Goal: Transaction & Acquisition: Book appointment/travel/reservation

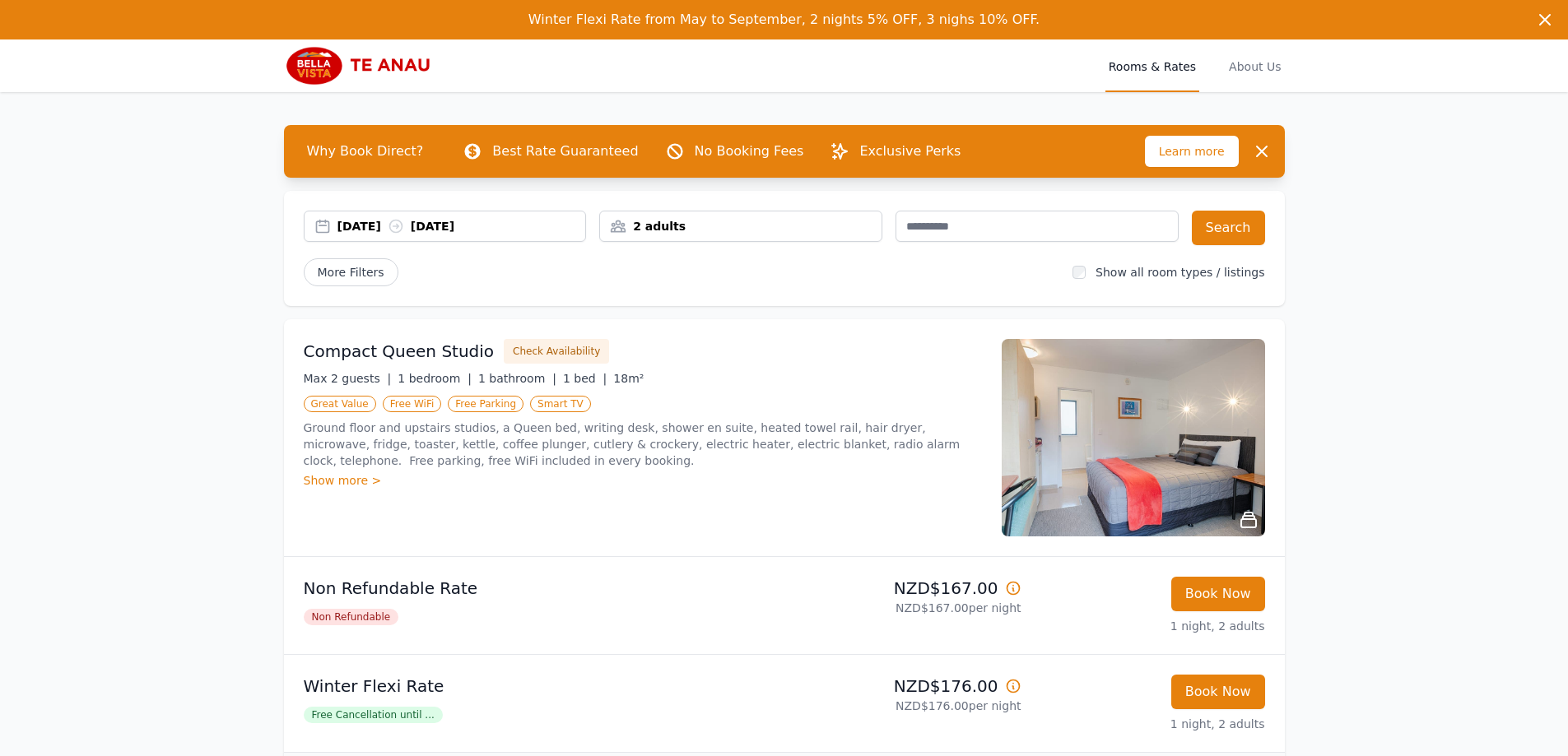
click at [442, 229] on div "[DATE] [DATE]" at bounding box center [461, 226] width 249 height 16
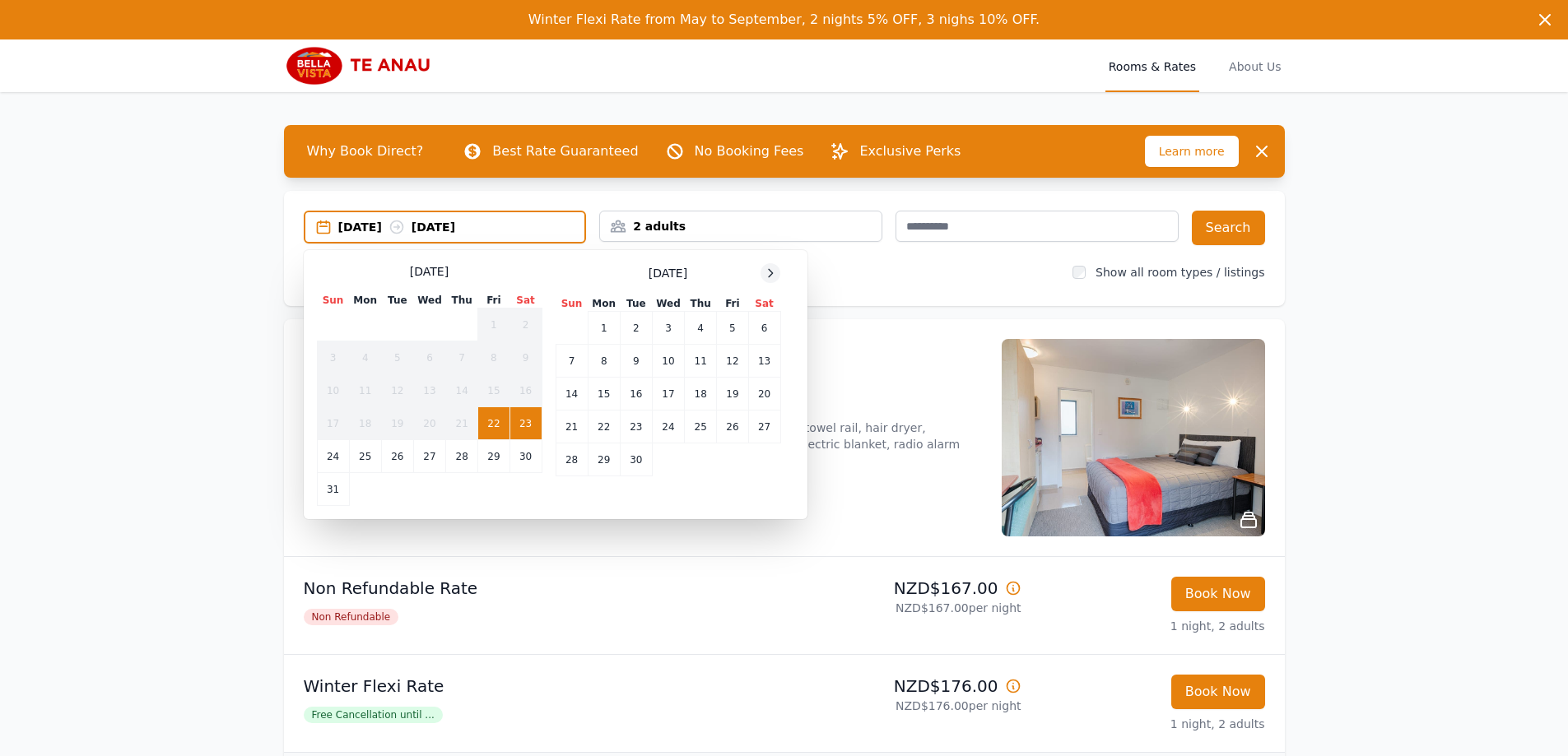
click at [771, 268] on icon at bounding box center [771, 274] width 13 height 13
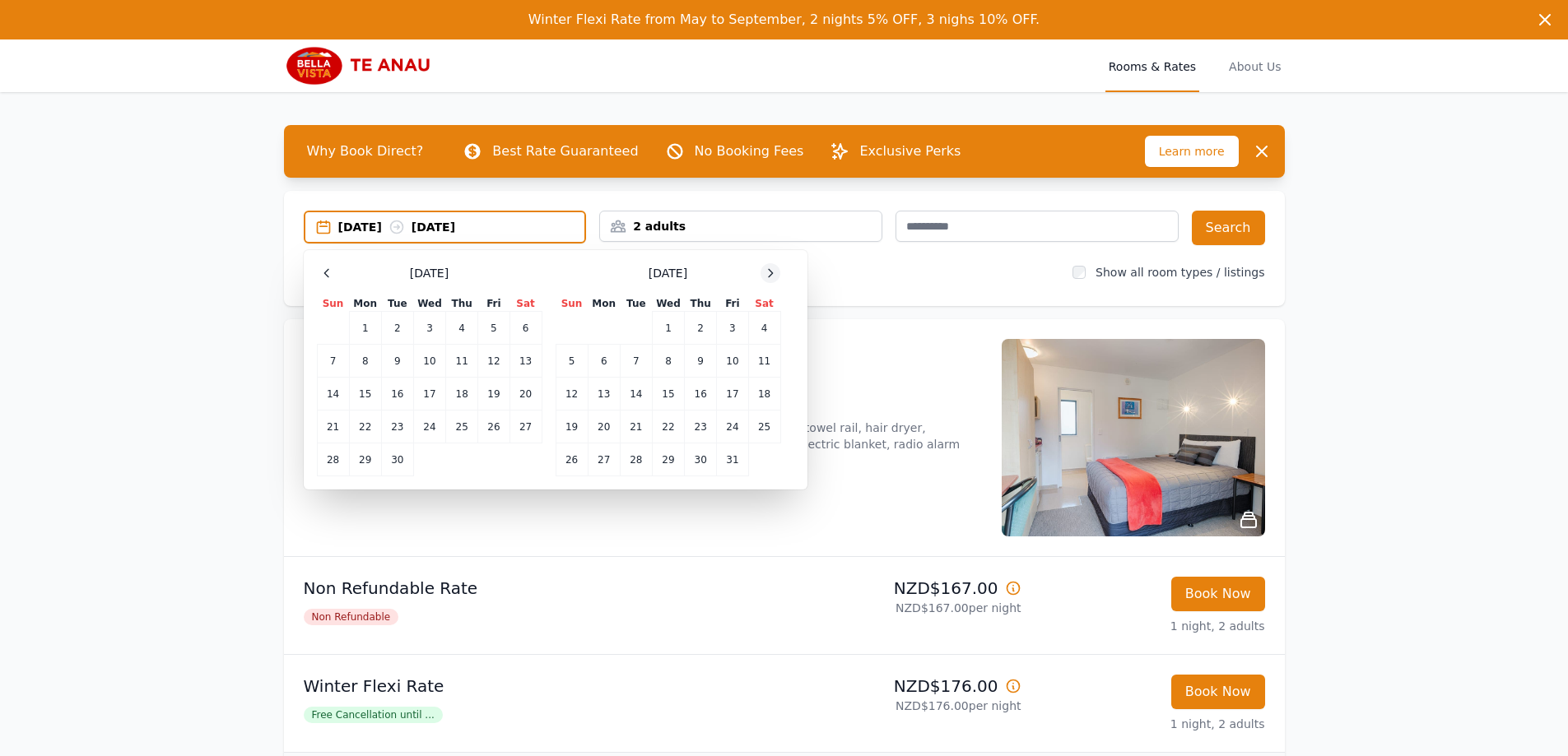
click at [771, 268] on icon at bounding box center [771, 274] width 13 height 13
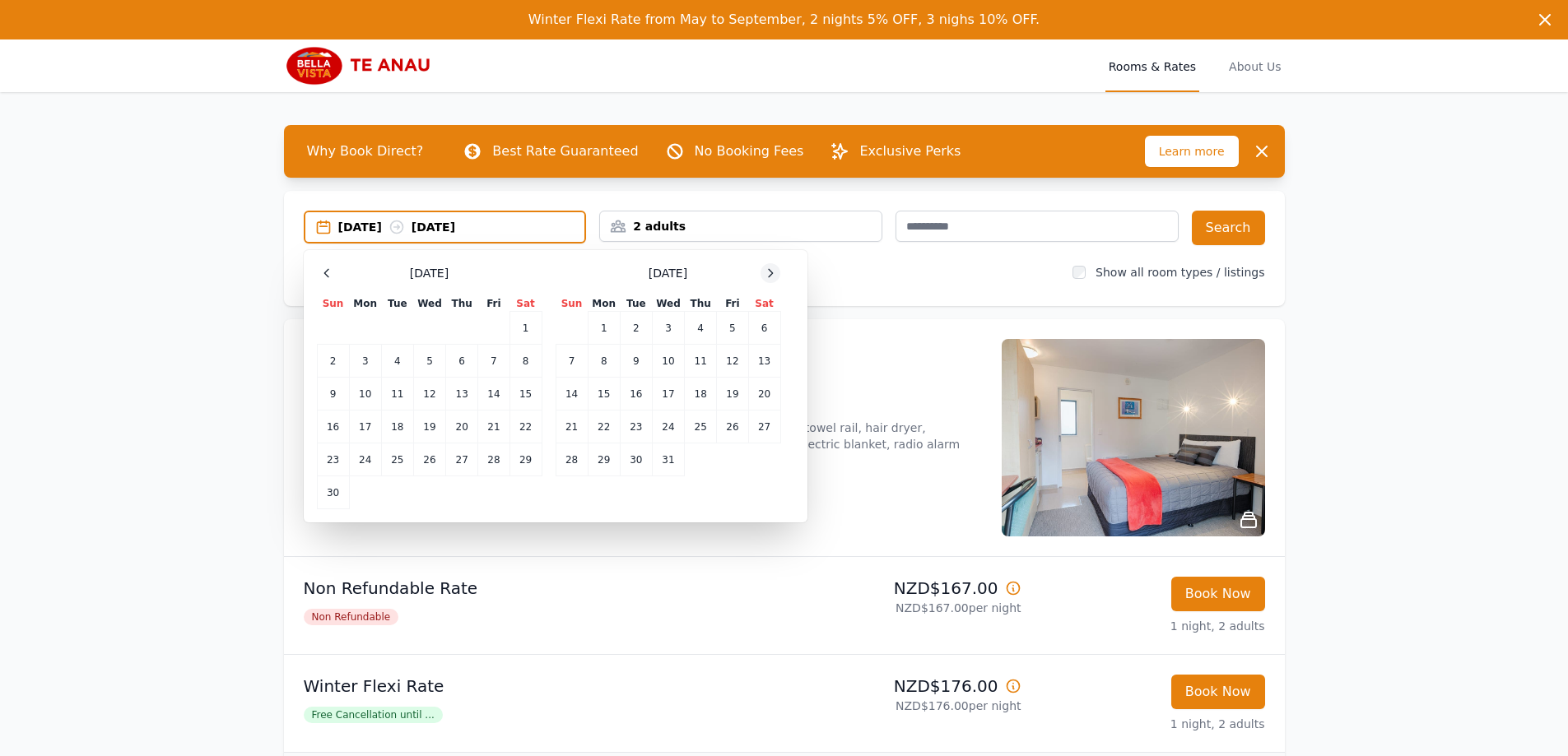
click at [771, 268] on icon at bounding box center [771, 274] width 13 height 13
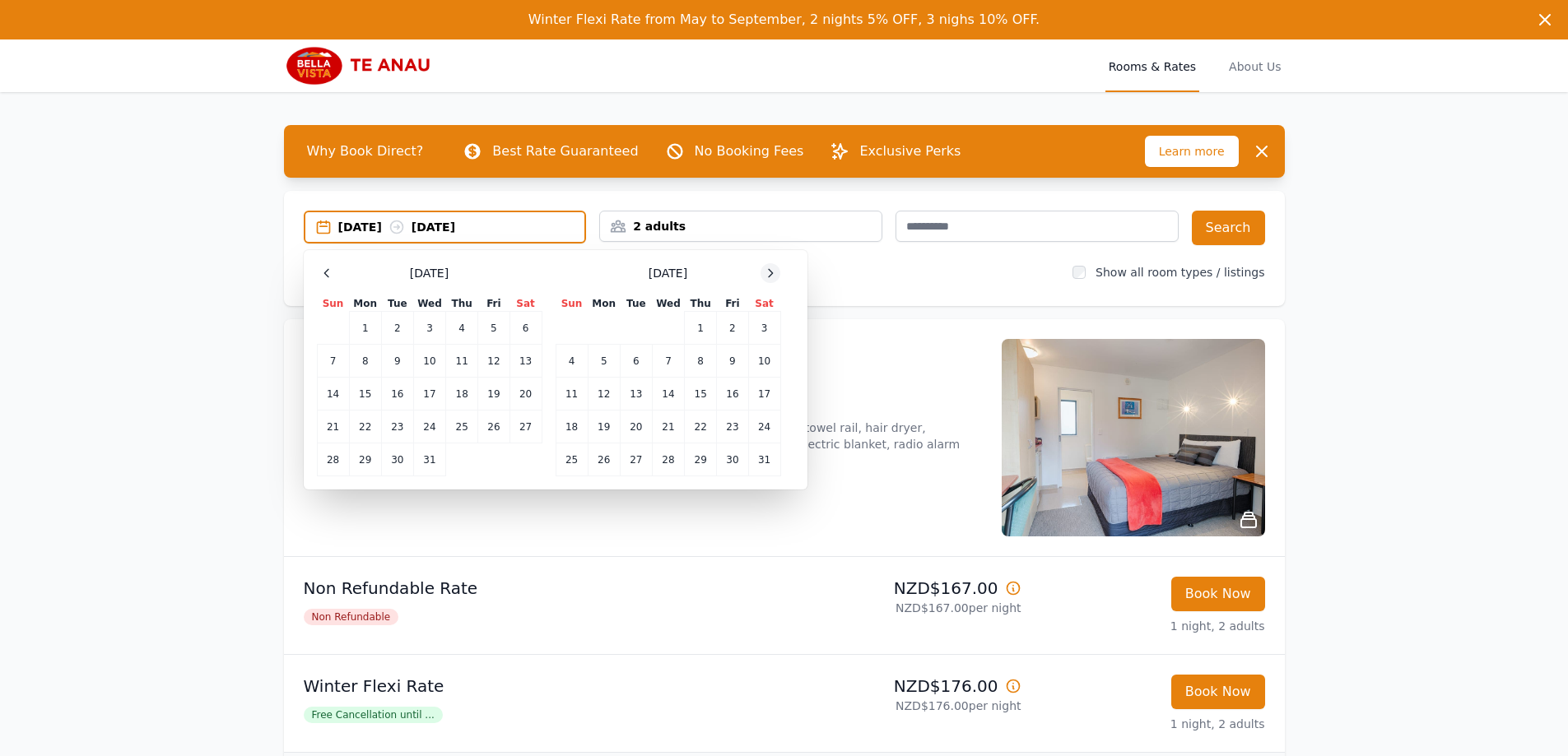
click at [771, 268] on icon at bounding box center [771, 274] width 13 height 13
click at [633, 364] on td "10" at bounding box center [635, 361] width 32 height 33
click at [705, 363] on td "12" at bounding box center [700, 361] width 32 height 33
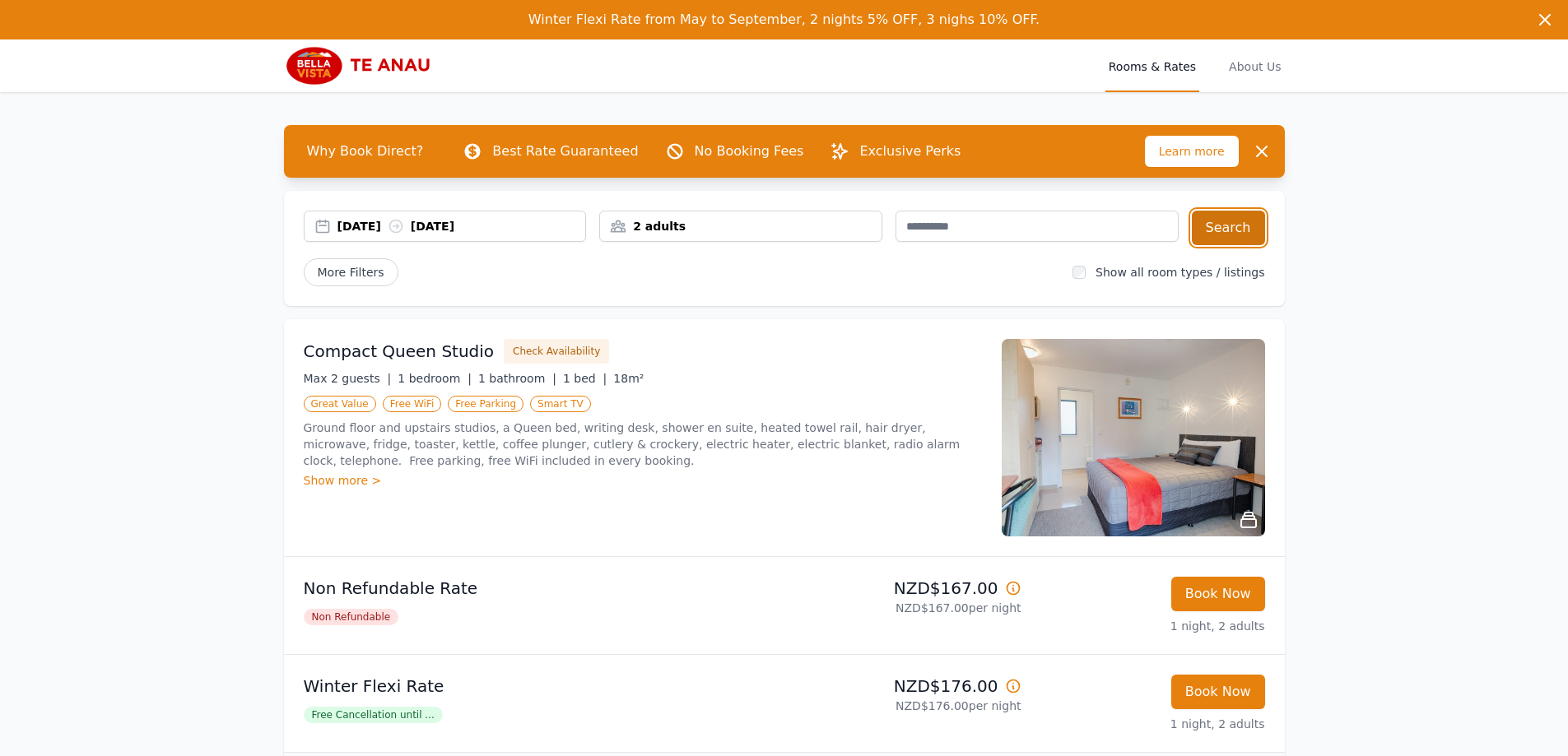
click at [1221, 234] on button "Search" at bounding box center [1228, 228] width 73 height 35
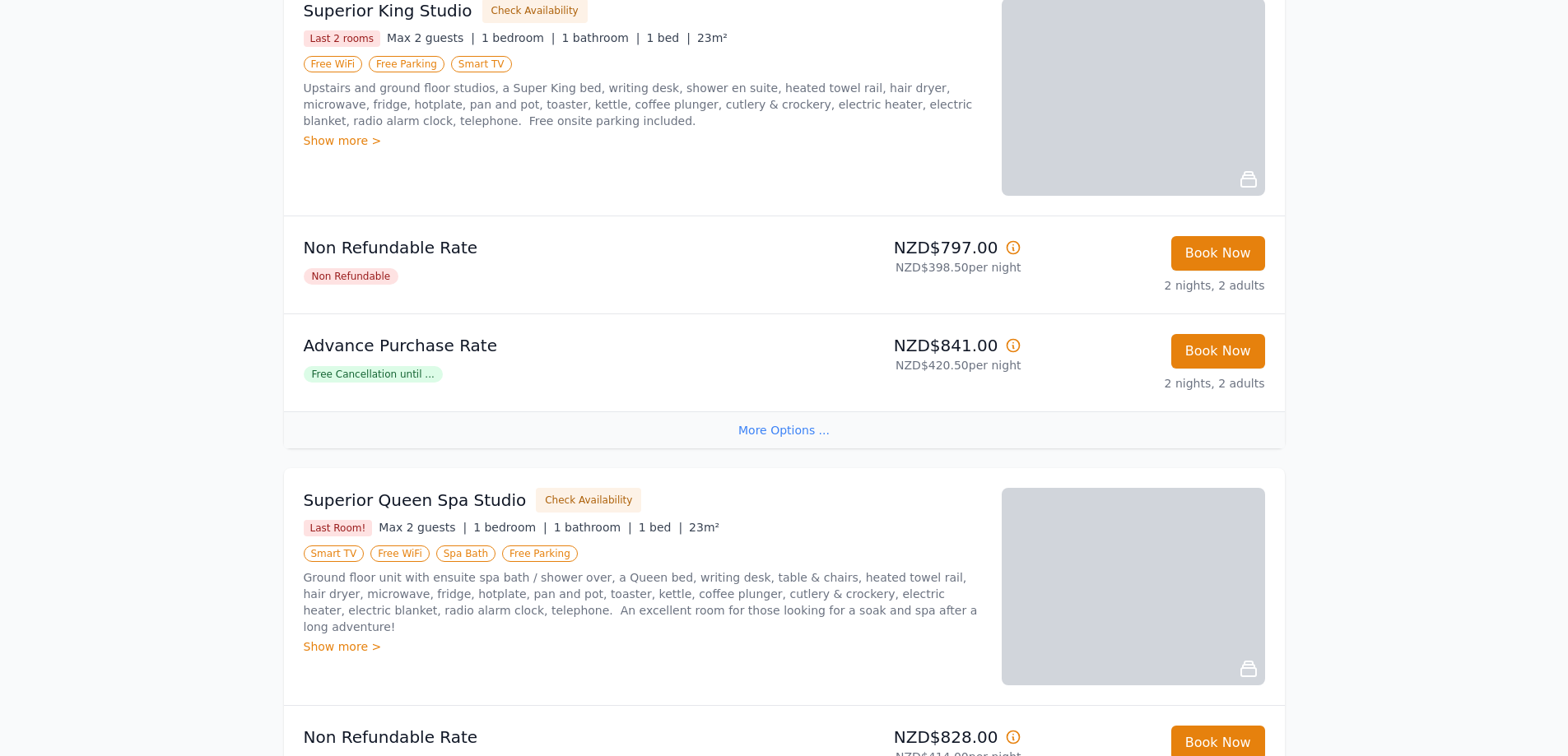
scroll to position [1810, 0]
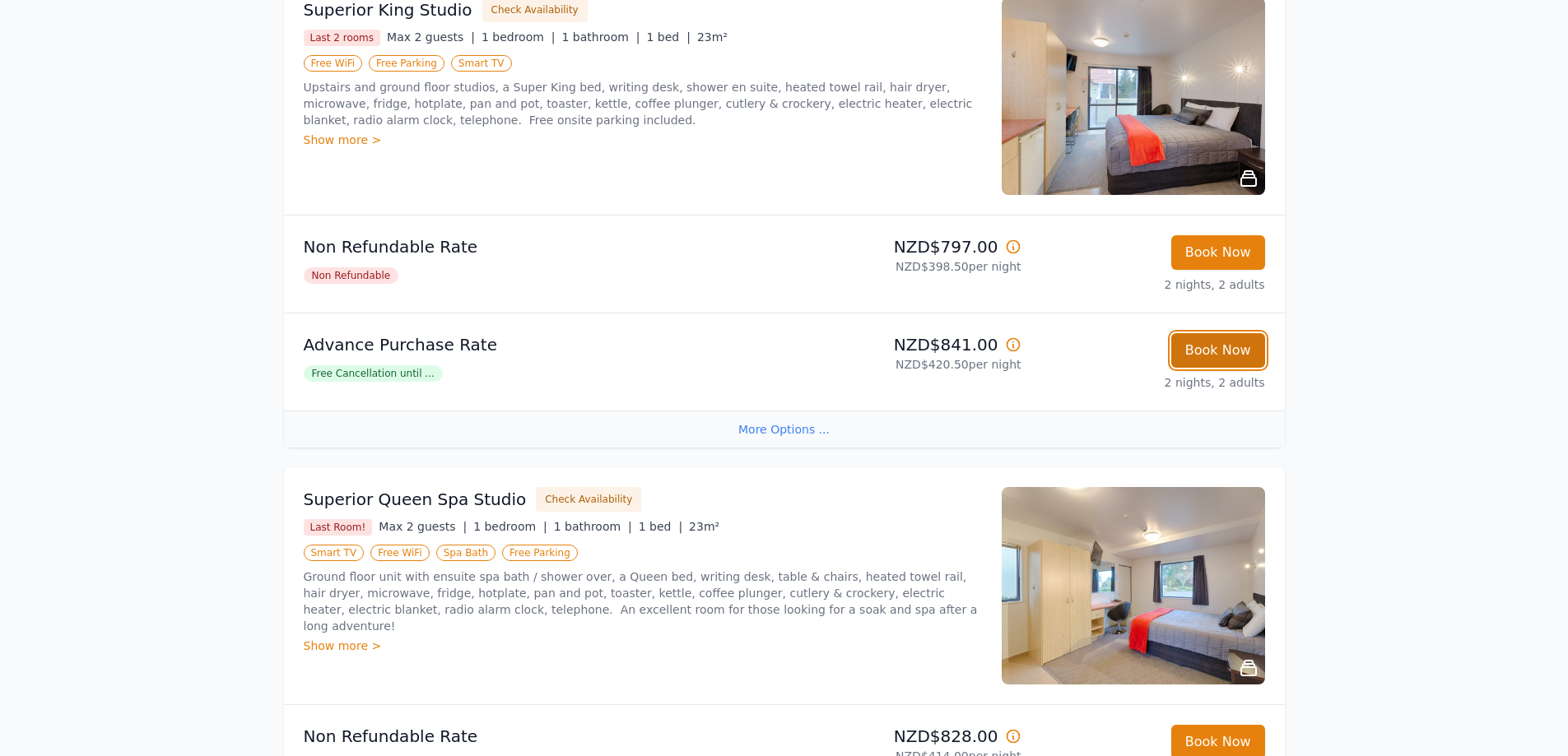
click at [1225, 350] on button "Book Now" at bounding box center [1218, 351] width 94 height 35
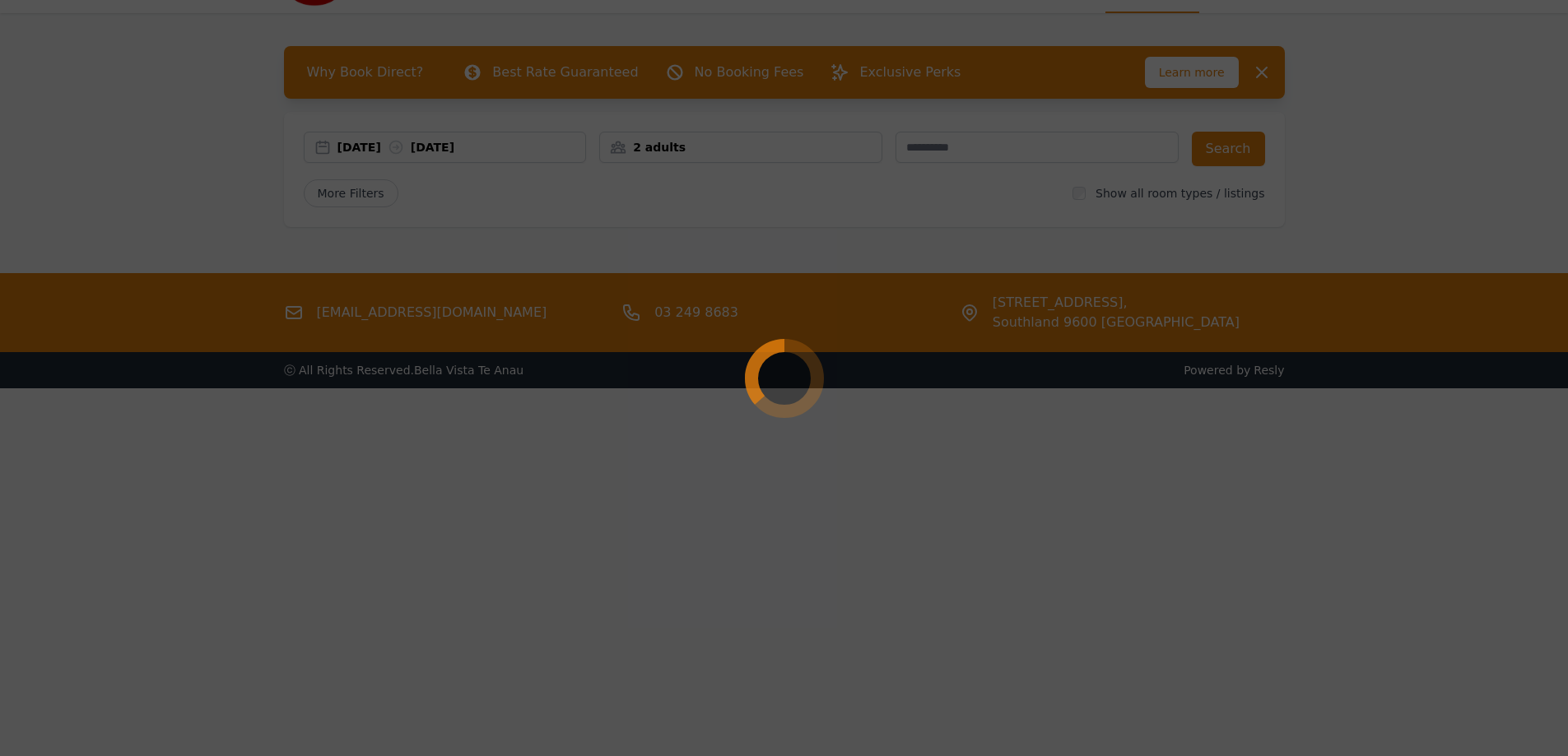
select select "**"
